Goal: Find specific page/section: Find specific page/section

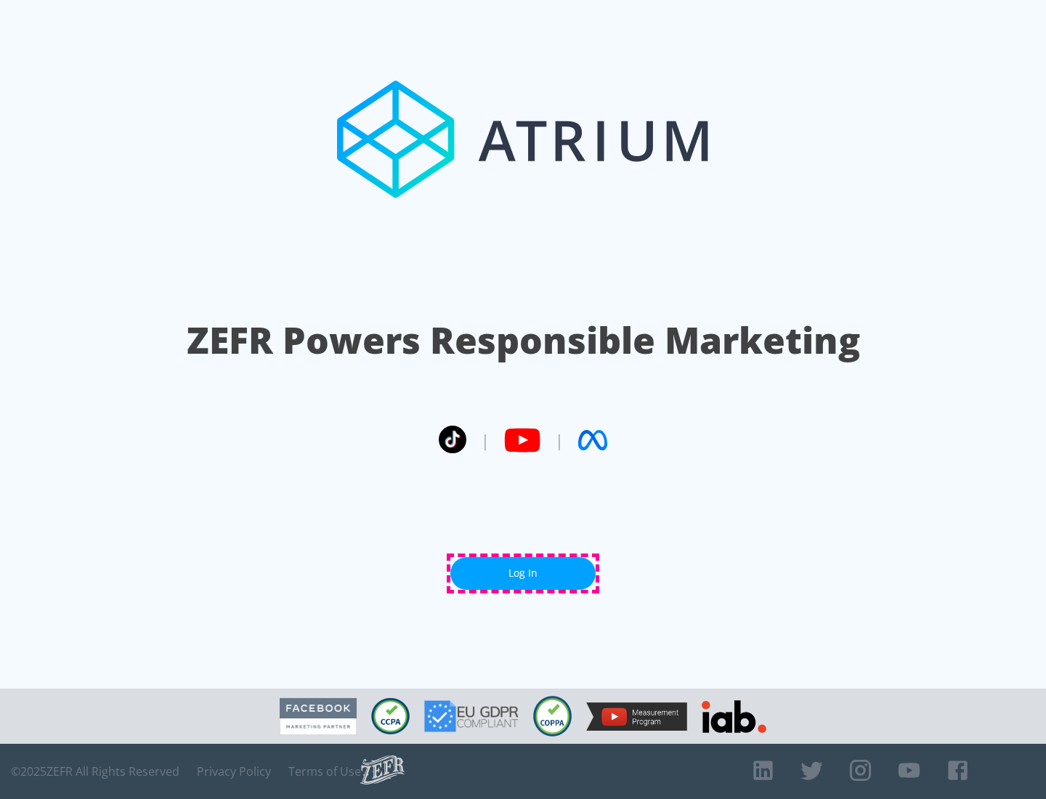
click at [523, 573] on link "Log In" at bounding box center [522, 573] width 145 height 33
